Goal: Subscribe to service/newsletter

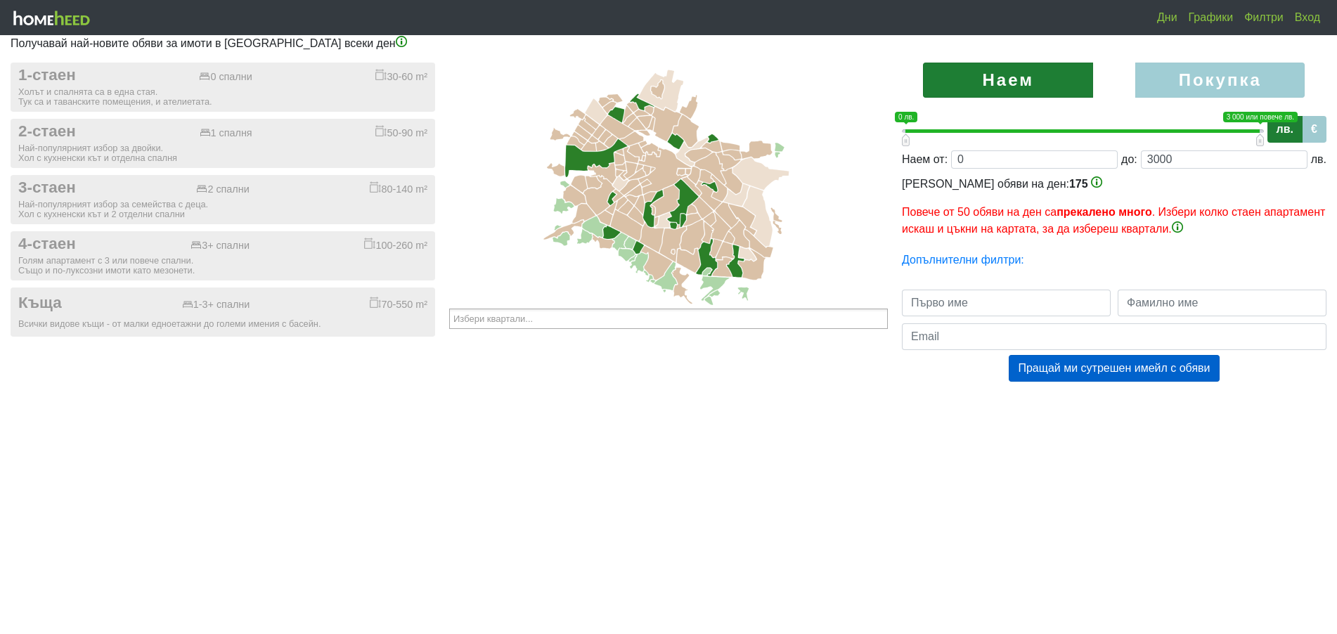
click at [1181, 70] on label "Покупка" at bounding box center [1221, 80] width 170 height 35
radio input "true"
type input "0;2000000"
type input "2000000"
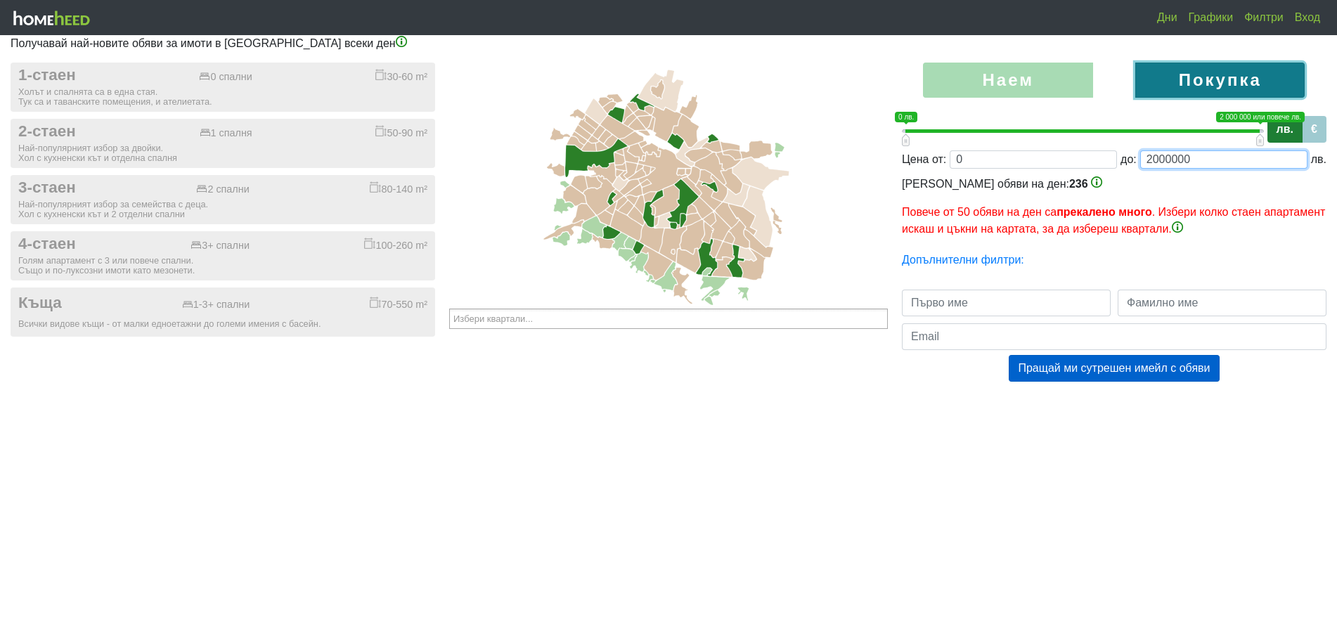
click at [1222, 157] on input "2000000" at bounding box center [1223, 159] width 167 height 18
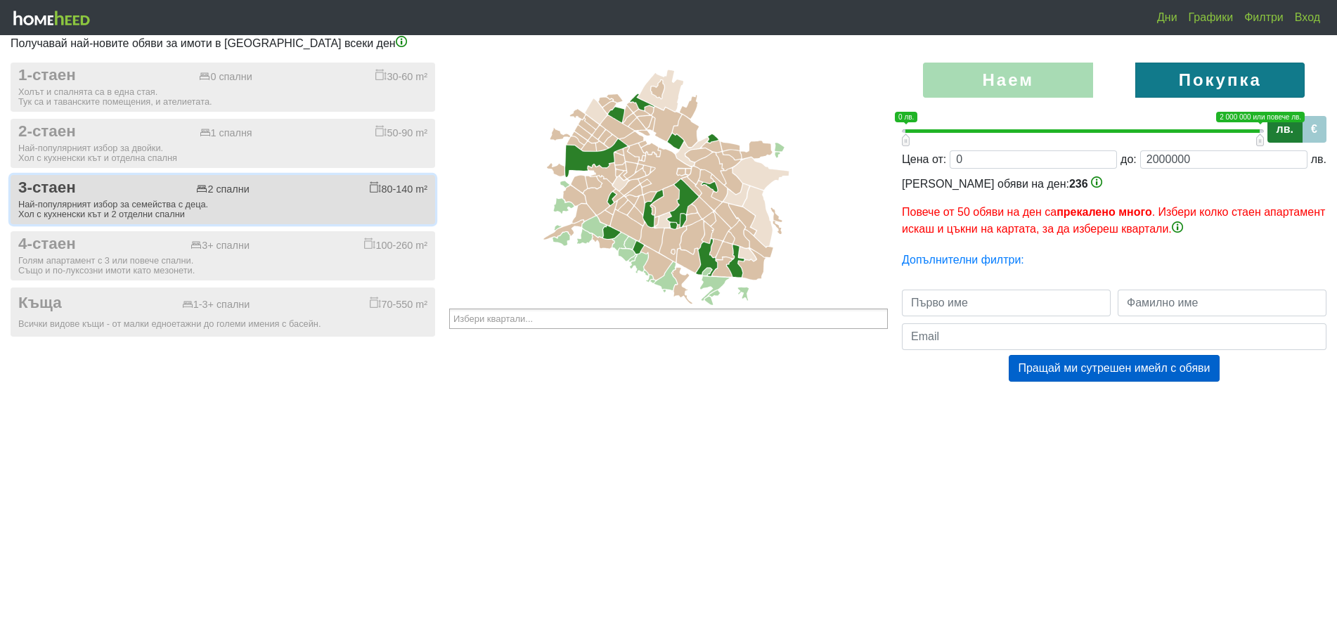
click at [67, 205] on div "Най-популярният избор за семейства с деца. Хол с кухненски кът и 2 отделни спал…" at bounding box center [222, 210] width 409 height 20
checkbox input "true"
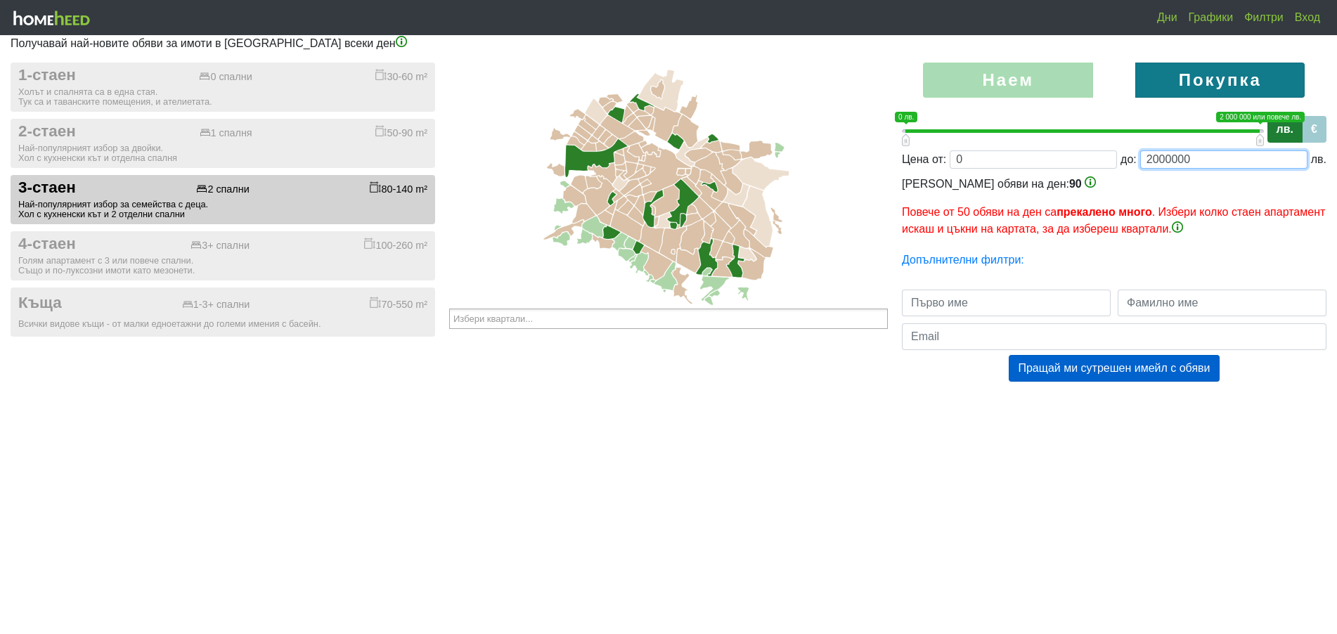
drag, startPoint x: 1162, startPoint y: 157, endPoint x: 1188, endPoint y: 162, distance: 27.2
click at [1188, 162] on input "2000000" at bounding box center [1223, 159] width 167 height 18
type input "0;200"
type input "200"
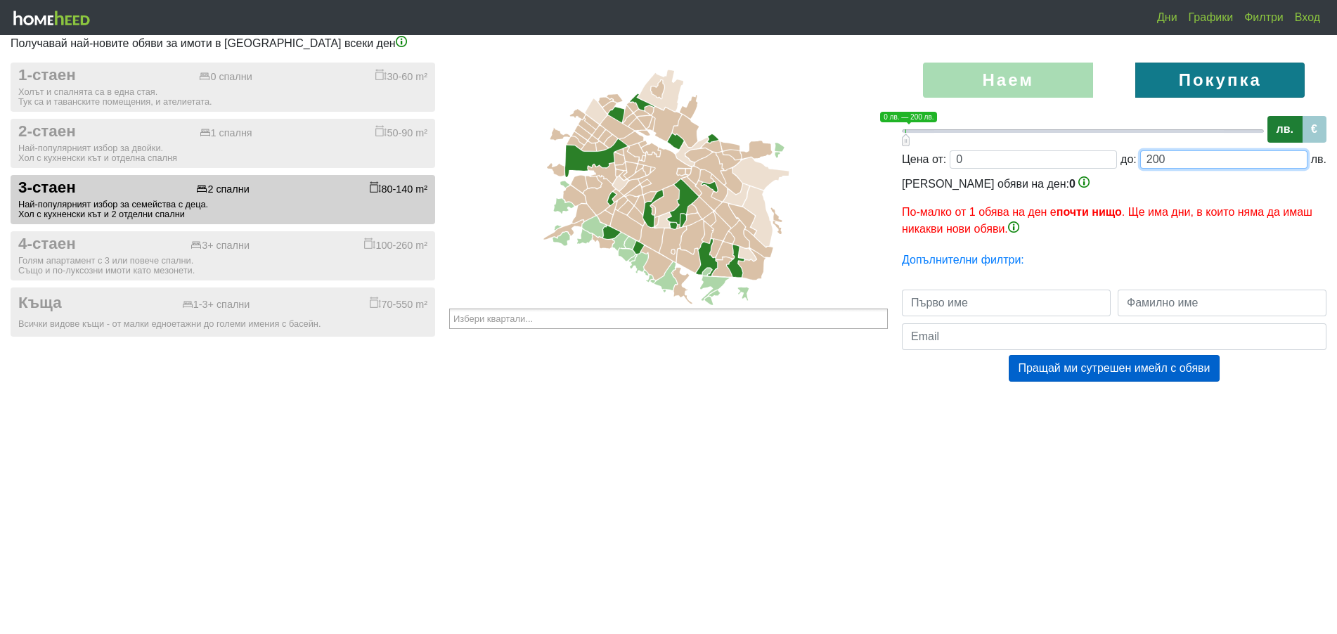
type input "0;2000"
type input "2000"
type input "0;20000"
type input "20000"
type input "0;200000"
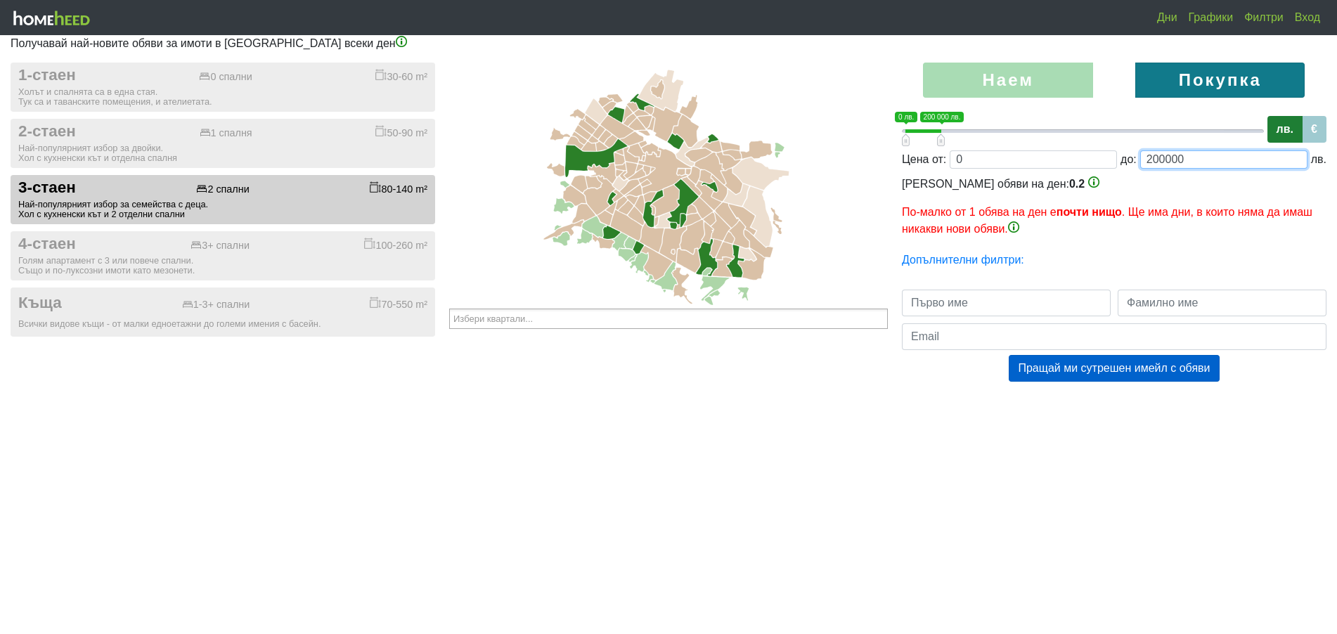
type input "200000"
click at [1108, 196] on div "[PERSON_NAME] обяви на ден: 0.2 По-малко от 1 обява на ден е почти нищо . Ще им…" at bounding box center [1114, 207] width 425 height 62
click at [1209, 159] on input "200000" at bounding box center [1223, 159] width 167 height 18
click at [1165, 157] on input "200000" at bounding box center [1223, 159] width 167 height 18
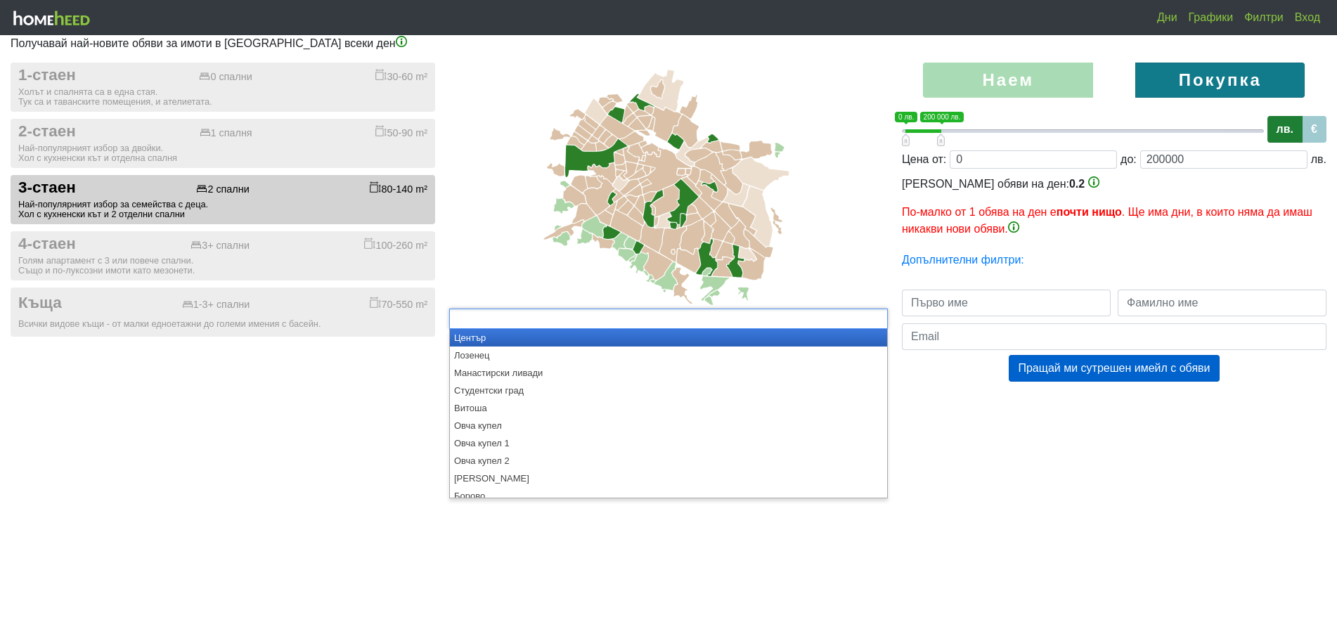
click at [633, 317] on ul at bounding box center [668, 319] width 439 height 20
type input "Избери квартали..."
click at [497, 269] on icon at bounding box center [669, 186] width 446 height 246
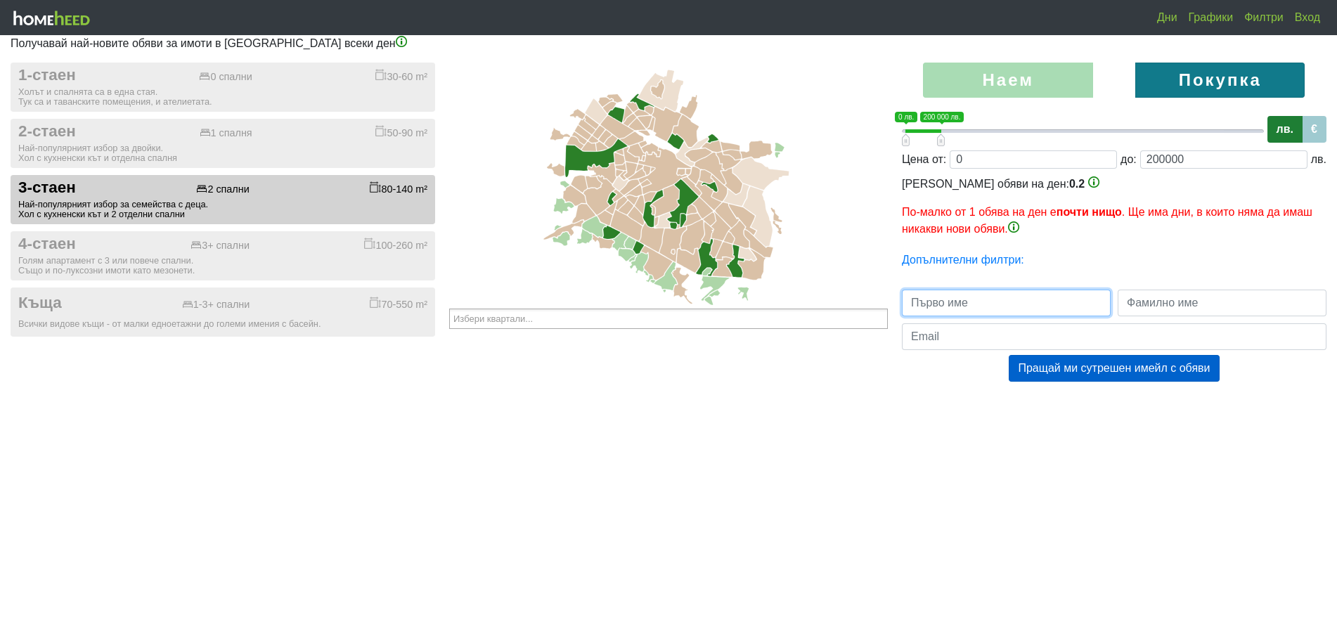
click at [1032, 297] on input "text" at bounding box center [1006, 303] width 209 height 27
click at [1031, 297] on input "Oktaj" at bounding box center [1006, 303] width 209 height 27
type input "[PERSON_NAME]"
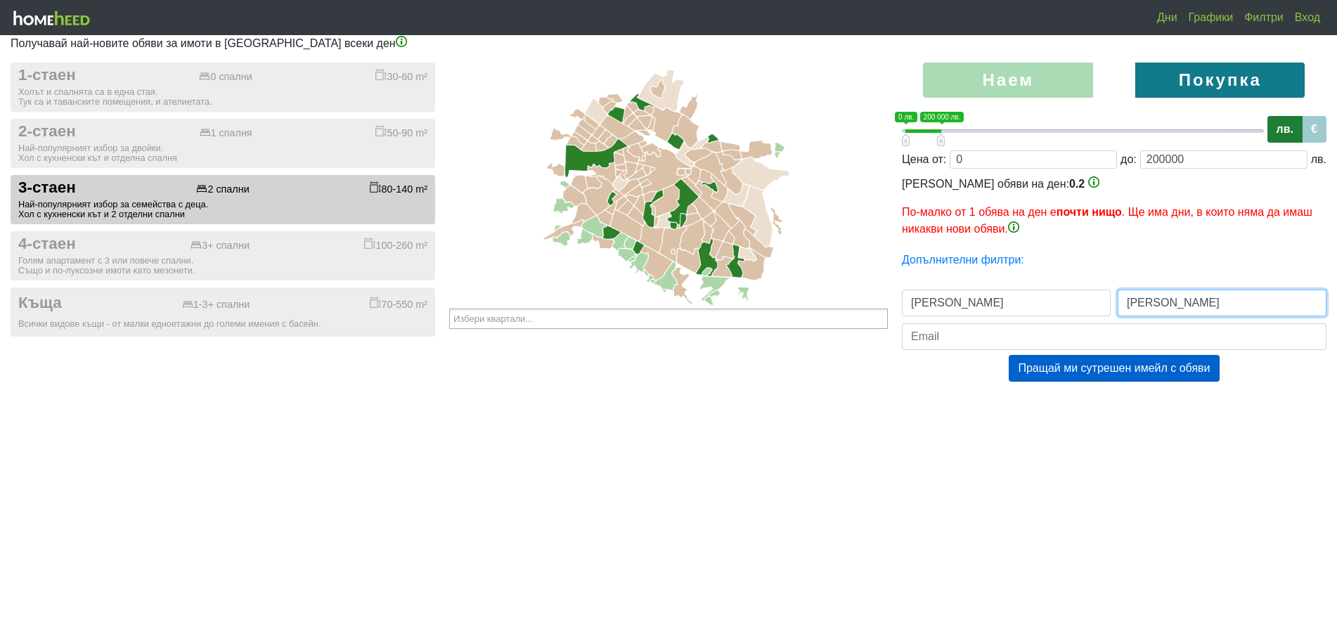
type input "[PERSON_NAME]"
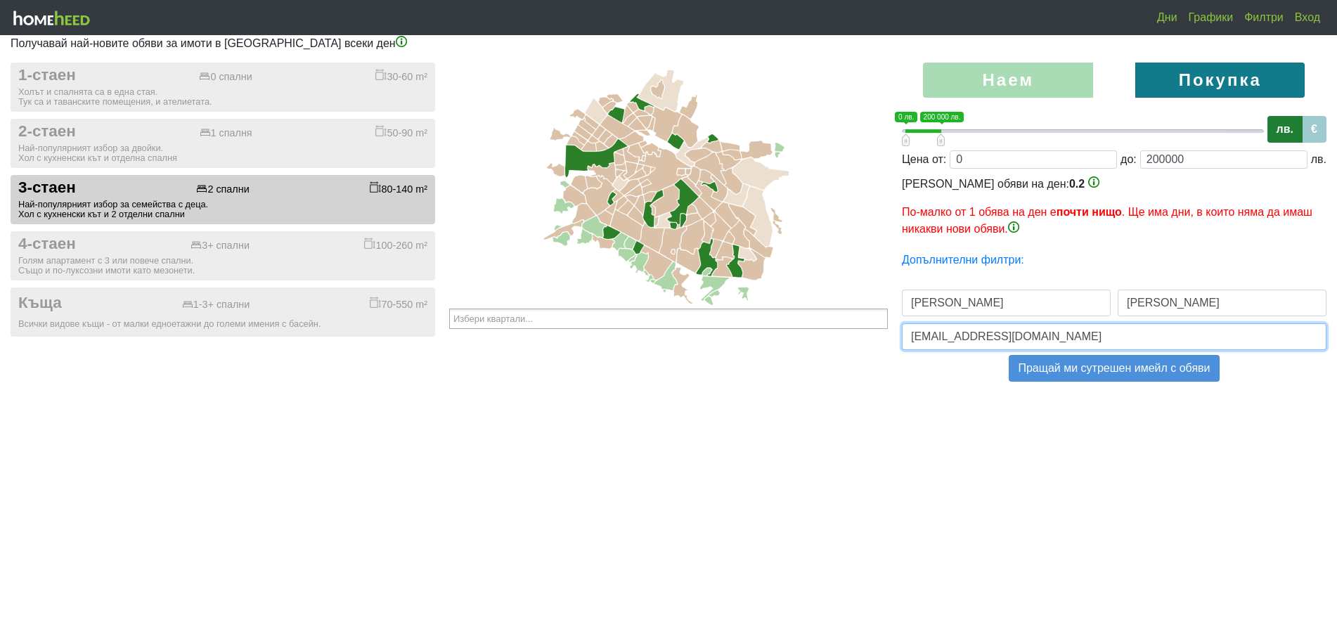
type input "[EMAIL_ADDRESS][DOMAIN_NAME]"
click at [1146, 375] on button "Пращай ми сутрешен имейл с обяви" at bounding box center [1114, 368] width 210 height 27
